Goal: Check status: Check status

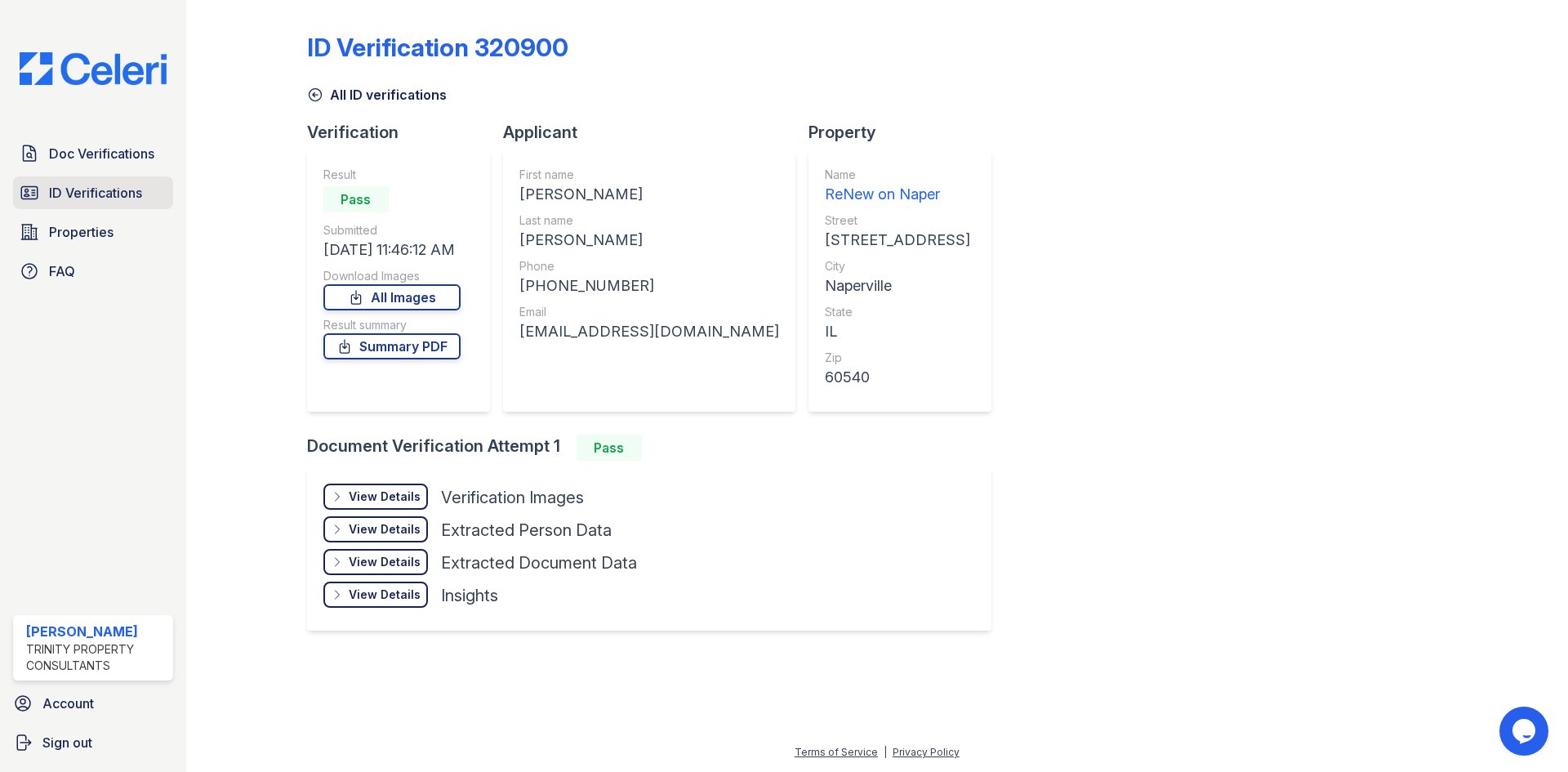
click at [91, 203] on link "ID Verifications" at bounding box center [93, 193] width 160 height 33
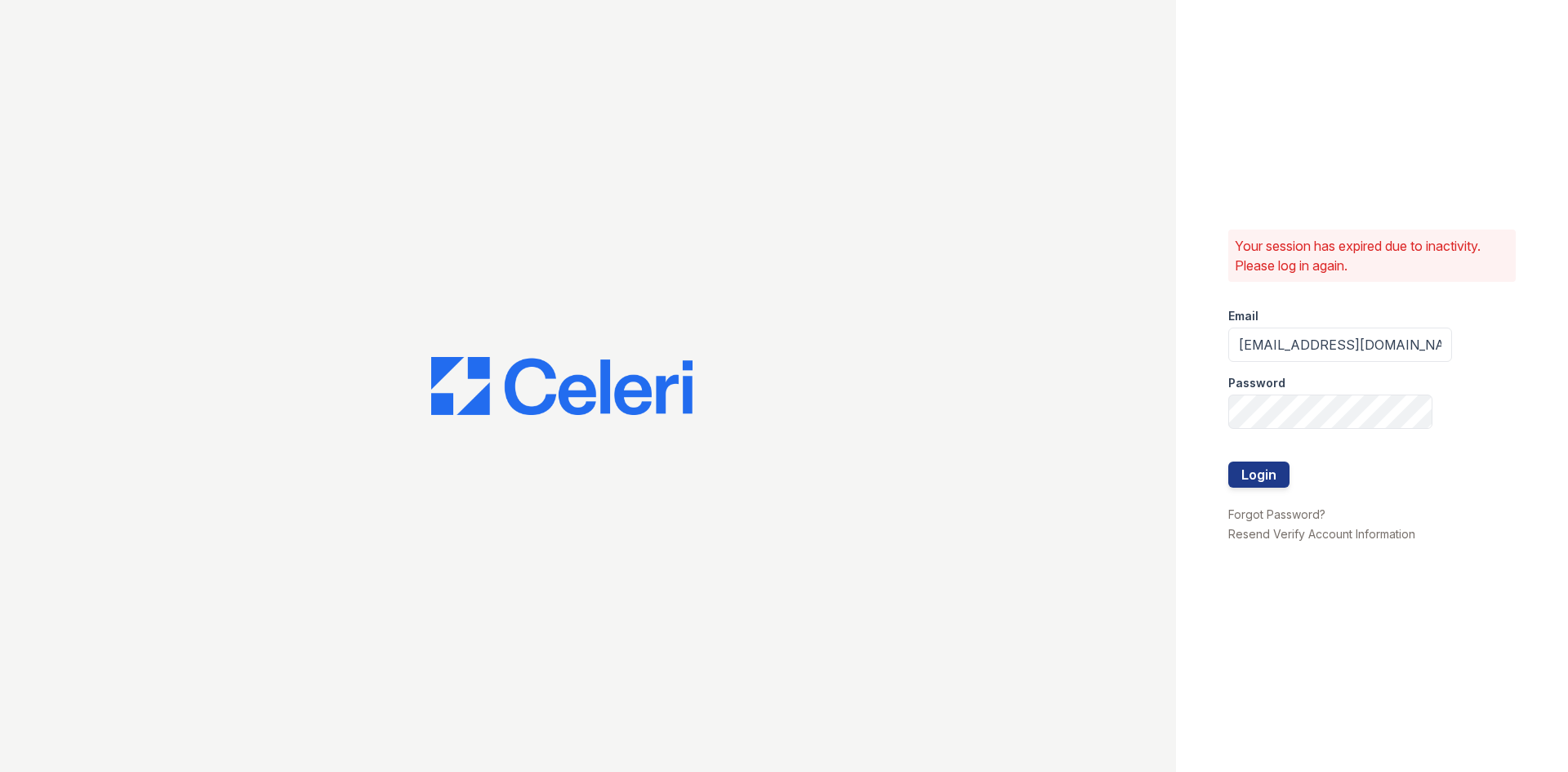
click at [1222, 465] on div "Your session has expired due to inactivity. Please log in again. Email bfriesne…" at bounding box center [1372, 386] width 392 height 772
click at [1232, 470] on button "Login" at bounding box center [1258, 474] width 61 height 26
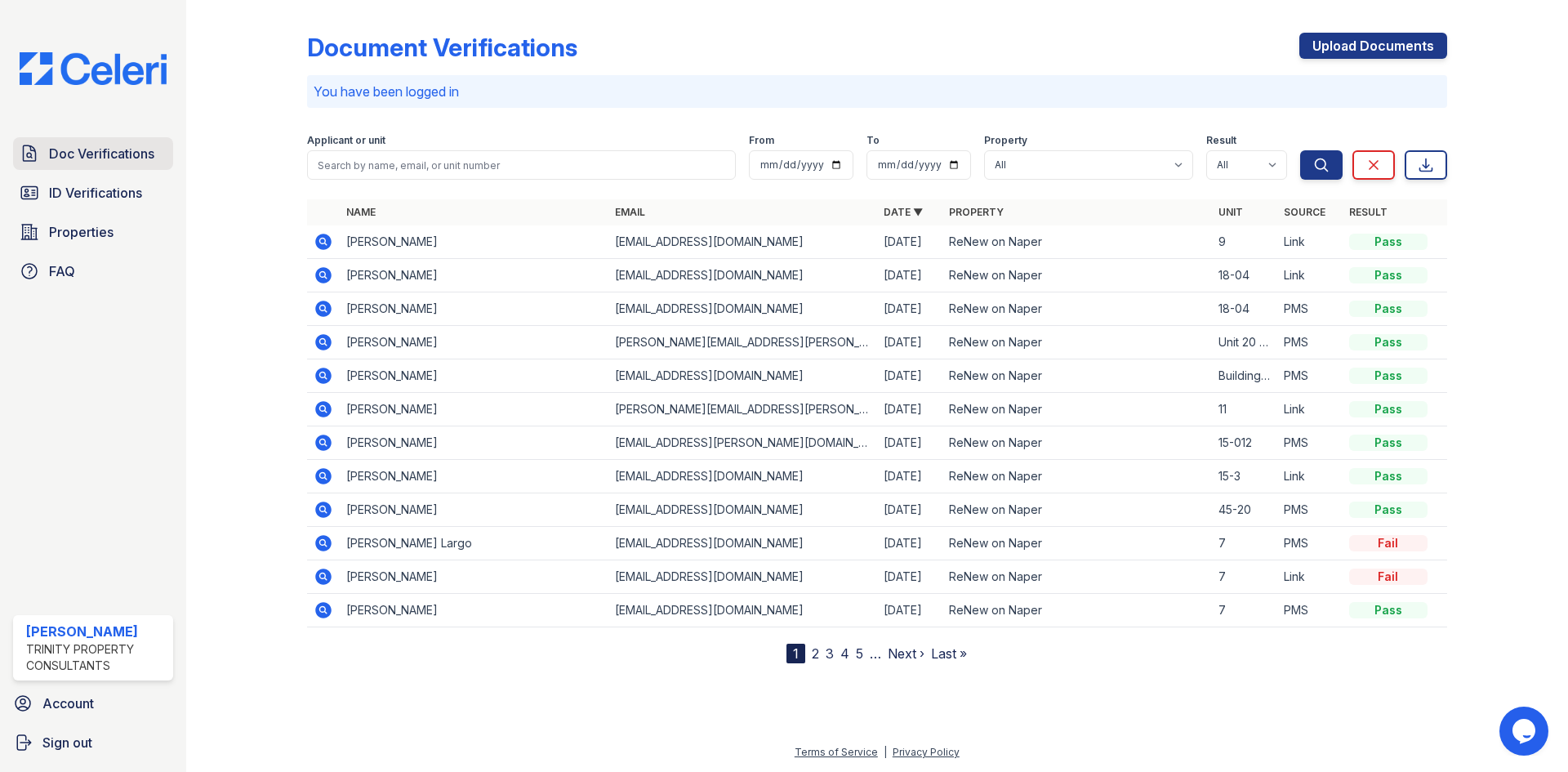
click at [96, 150] on span "Doc Verifications" at bounding box center [102, 153] width 106 height 20
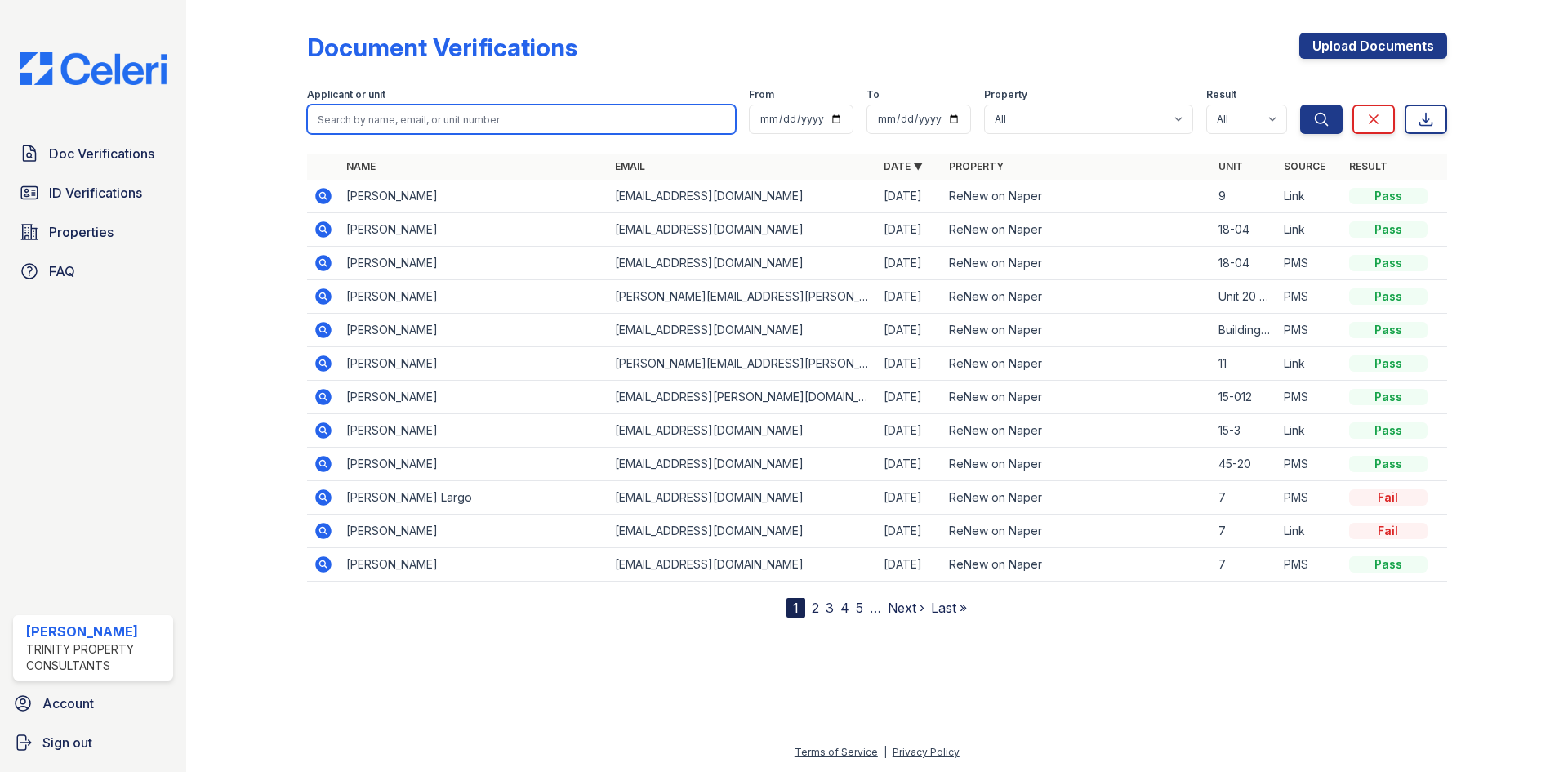
click at [398, 115] on input "search" at bounding box center [521, 119] width 429 height 29
type input "tangeria"
click at [1300, 105] on button "Search" at bounding box center [1321, 119] width 43 height 29
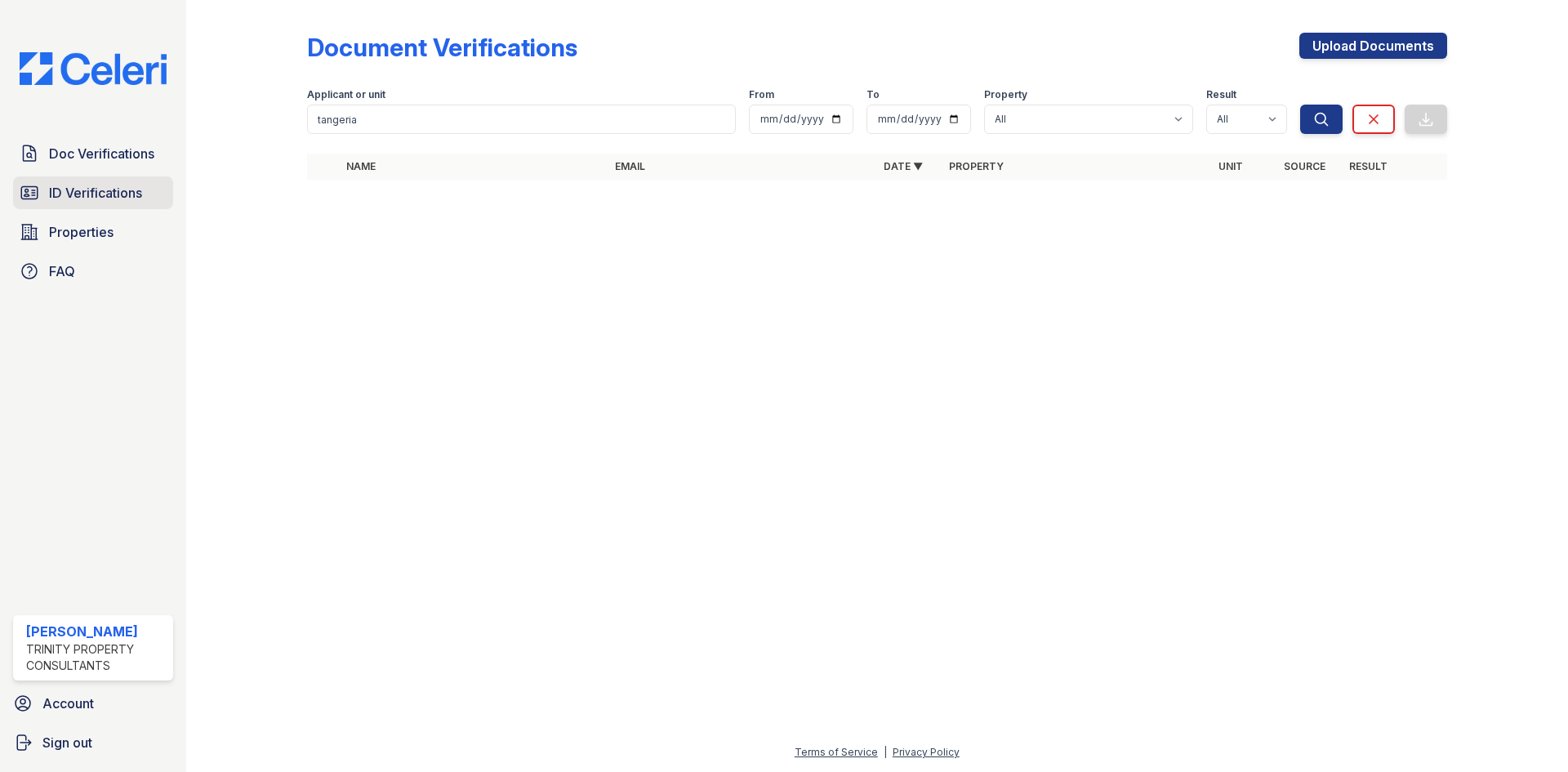
click at [126, 197] on span "ID Verifications" at bounding box center [95, 193] width 94 height 20
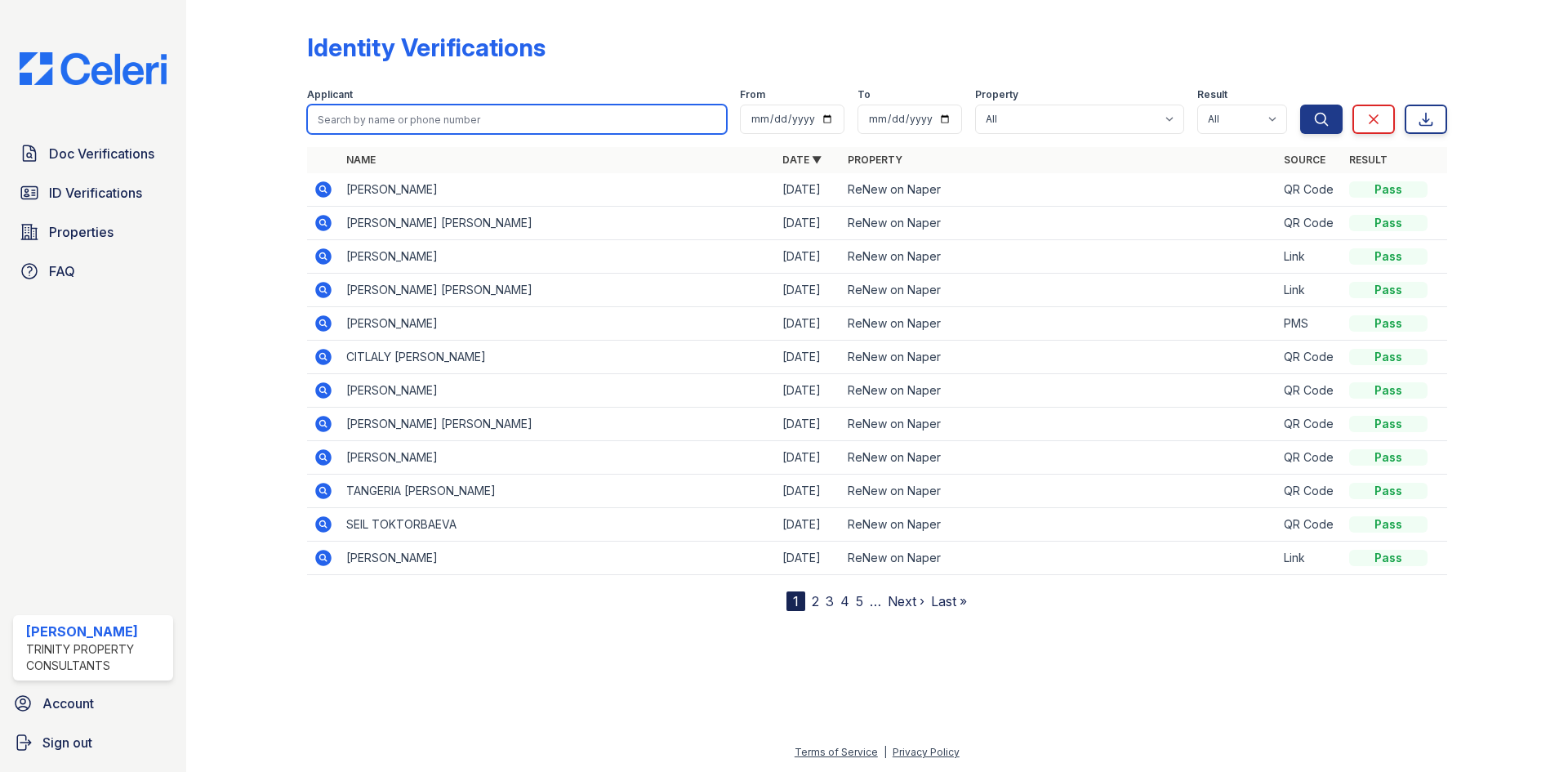
click at [370, 122] on input "search" at bounding box center [517, 119] width 419 height 29
type input "chapa"
click at [1300, 105] on button "Search" at bounding box center [1321, 119] width 43 height 29
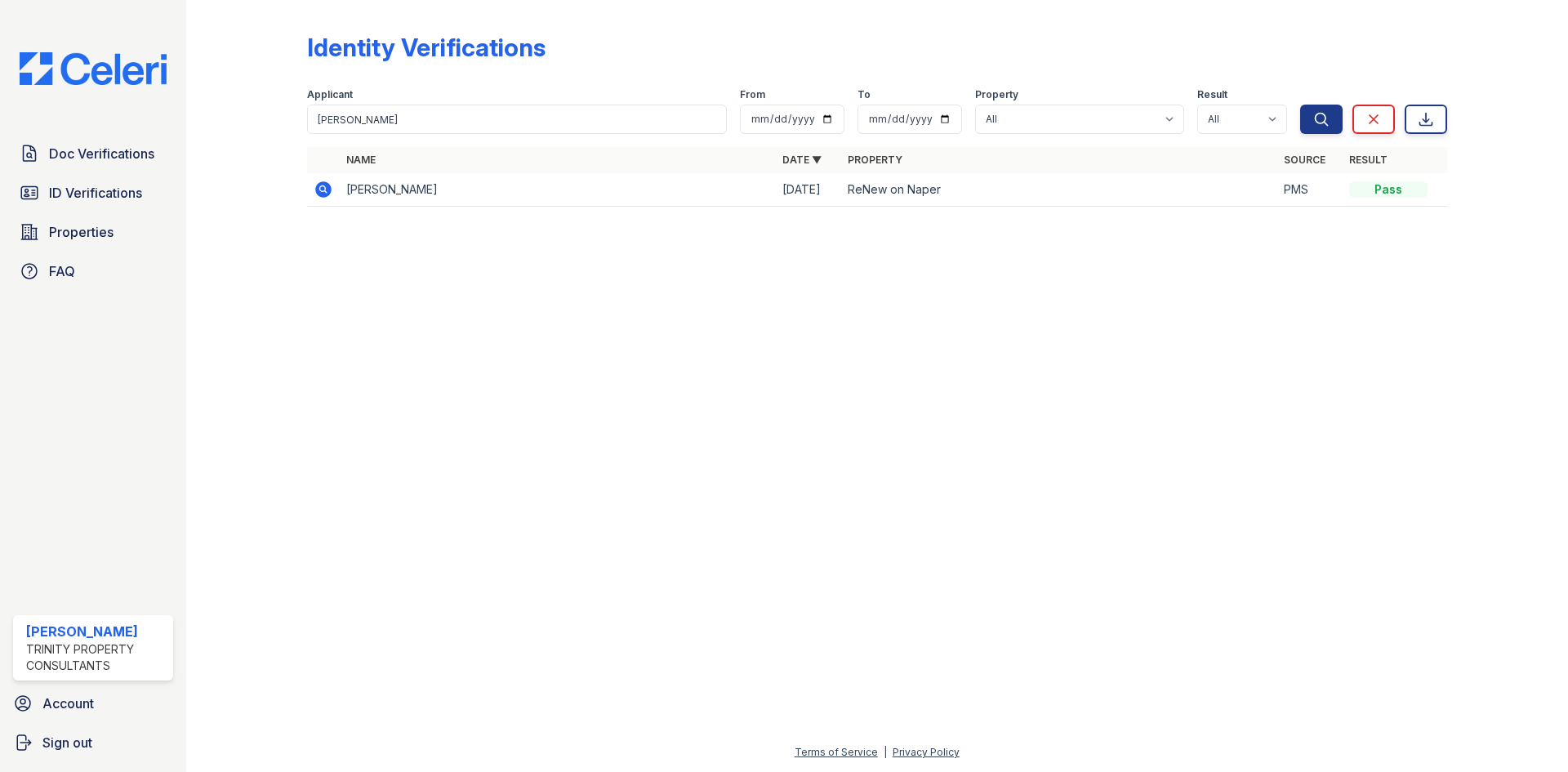
click at [327, 187] on icon at bounding box center [323, 189] width 16 height 16
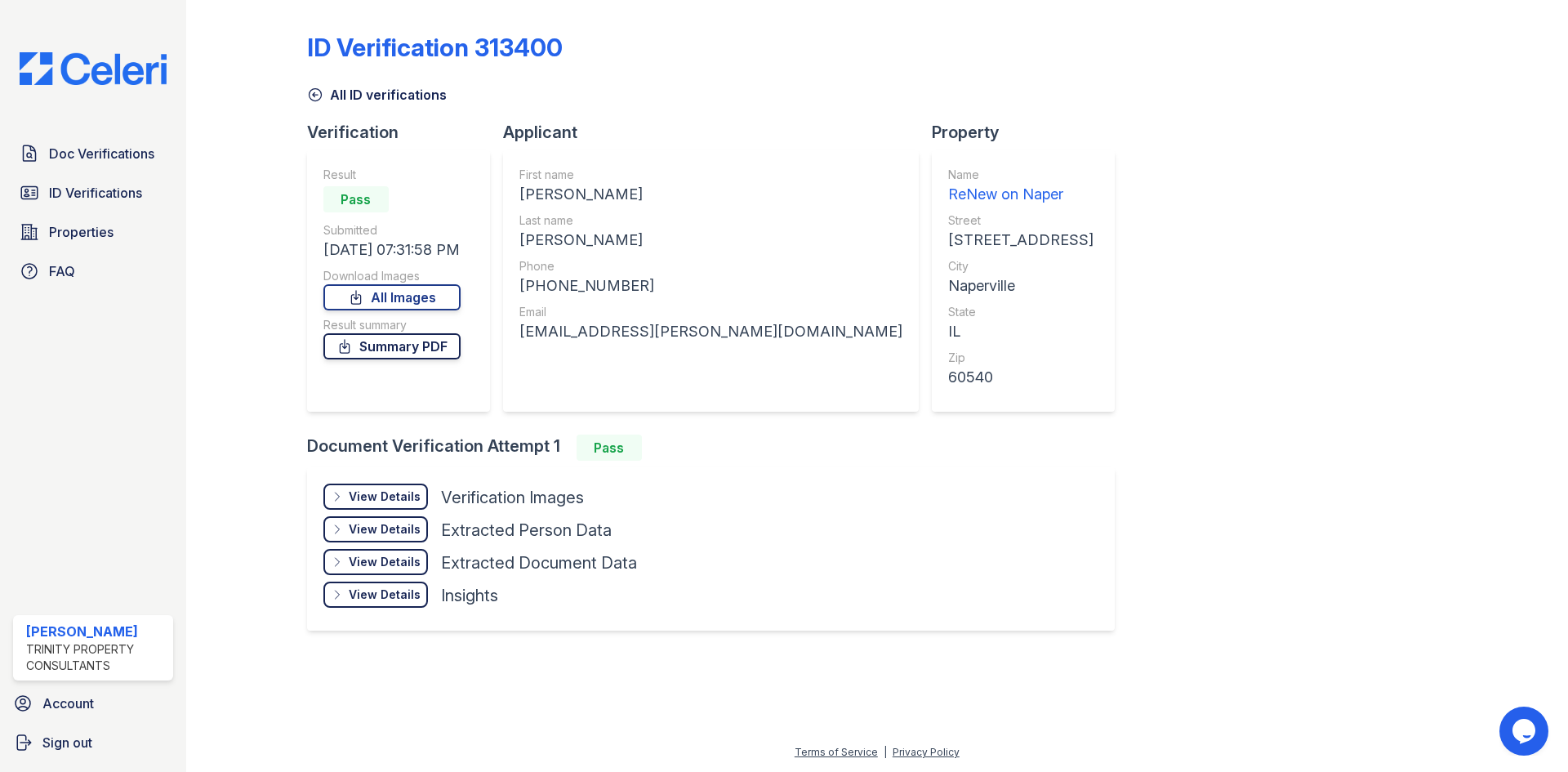
click at [360, 346] on link "Summary PDF" at bounding box center [391, 347] width 137 height 26
